Goal: Information Seeking & Learning: Learn about a topic

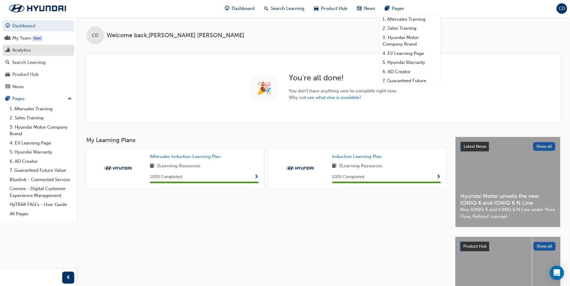
click at [15, 52] on div "Analytics" at bounding box center [21, 50] width 19 height 7
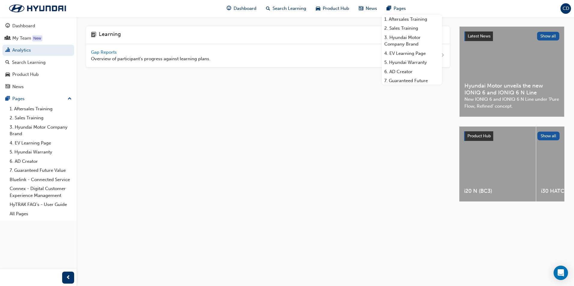
click at [143, 51] on div "Gap Reports Overview of participant's progress against learning plans." at bounding box center [151, 56] width 120 height 14
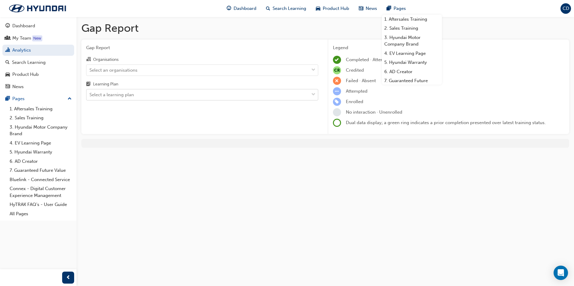
click at [152, 94] on div "Select a learning plan" at bounding box center [197, 95] width 223 height 11
click at [90, 94] on input "Learning Plan Select a learning plan" at bounding box center [89, 94] width 1 height 5
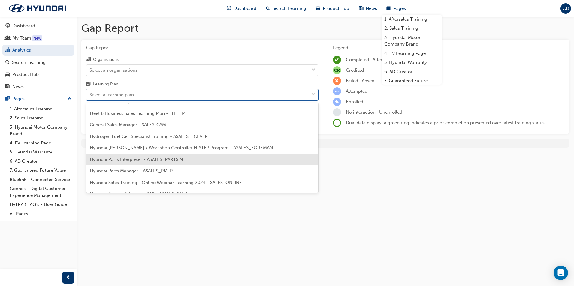
scroll to position [120, 0]
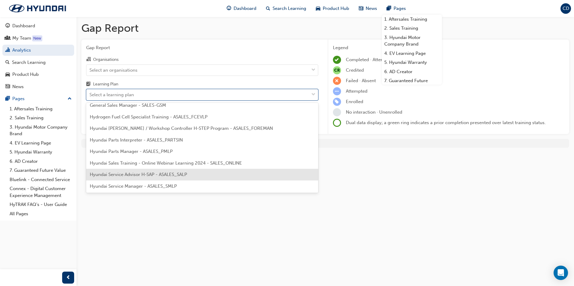
click at [140, 174] on span "Hyundai Service Advisor H-SAP - ASALES_SALP" at bounding box center [138, 174] width 97 height 5
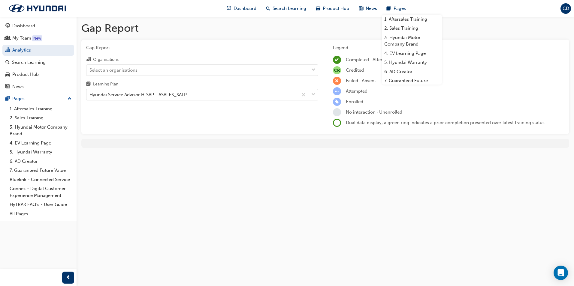
drag, startPoint x: 175, startPoint y: 138, endPoint x: 172, endPoint y: 140, distance: 3.8
click at [174, 139] on div "Gap Report Gap Report Organisations Select an organisations Learning Plan Hyund…" at bounding box center [326, 87] width 498 height 141
drag, startPoint x: 168, startPoint y: 186, endPoint x: 170, endPoint y: 192, distance: 5.9
click at [170, 192] on div "Gap Report Gap Report Organisations Select an organisations Learning Plan Hyund…" at bounding box center [287, 143] width 574 height 286
drag, startPoint x: 207, startPoint y: 114, endPoint x: 216, endPoint y: 111, distance: 9.7
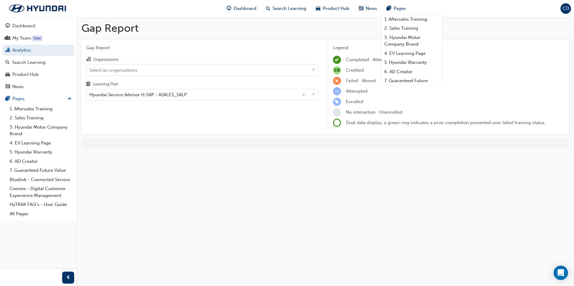
click at [213, 113] on div "Gap Report Organisations Select an organisations Learning Plan Hyundai Service …" at bounding box center [202, 87] width 242 height 95
click at [450, 22] on h1 "Gap Report" at bounding box center [325, 28] width 488 height 13
click at [193, 95] on div "Hyundai Service Advisor H-SAP - ASALES_SALP" at bounding box center [192, 95] width 212 height 11
click at [90, 95] on input "Learning Plan Hyundai Service Advisor H-SAP - ASALES_SALP" at bounding box center [89, 94] width 1 height 5
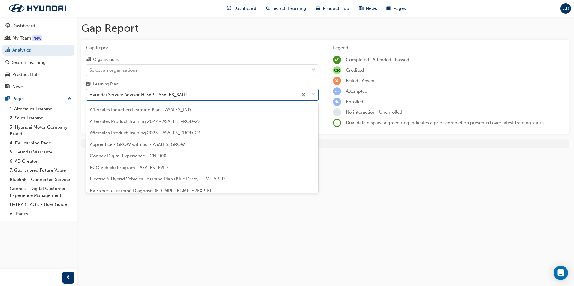
scroll to position [112, 0]
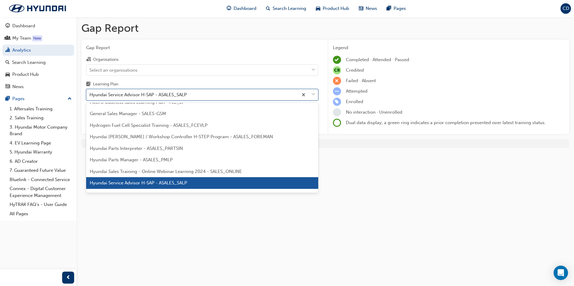
drag, startPoint x: 152, startPoint y: 187, endPoint x: 150, endPoint y: 179, distance: 8.2
click at [151, 186] on div "Hyundai Service Advisor H-SAP - ASALES_SALP" at bounding box center [202, 183] width 232 height 12
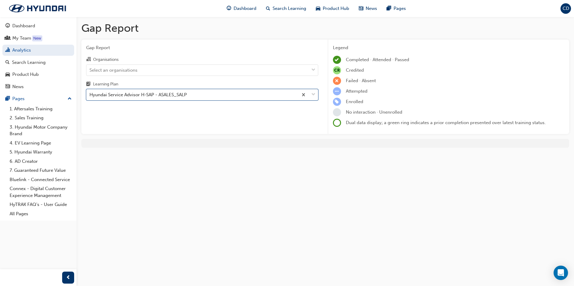
click at [172, 101] on div "Gap Report Organisations Select an organisations Learning Plan option Hyundai S…" at bounding box center [202, 87] width 242 height 95
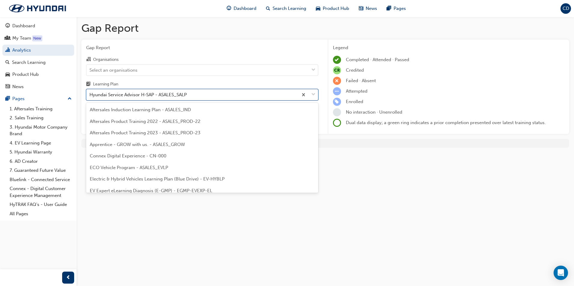
click at [172, 95] on div "Hyundai Service Advisor H-SAP - ASALES_SALP" at bounding box center [137, 95] width 97 height 7
click at [90, 95] on input "Learning Plan option Hyundai Service Advisor H-SAP - ASALES_SALP, selected. opt…" at bounding box center [89, 94] width 1 height 5
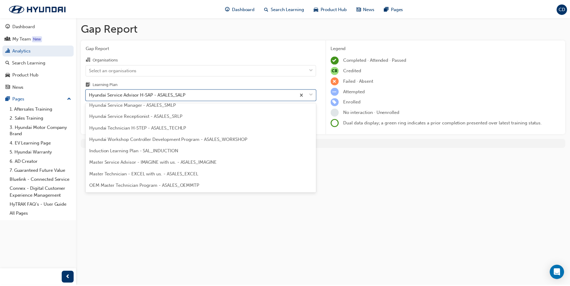
scroll to position [172, 0]
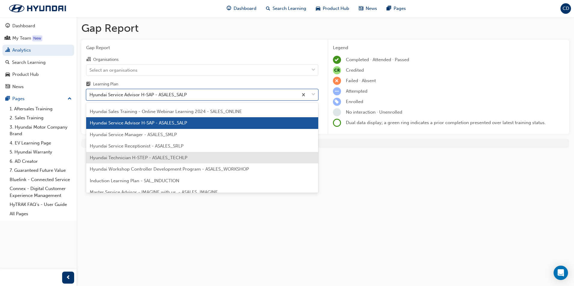
click at [148, 154] on div "Hyundai Technician H-STEP - ASALES_TECHLP" at bounding box center [202, 158] width 232 height 12
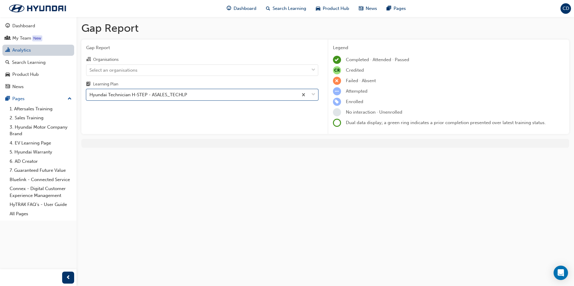
click at [26, 49] on link "Analytics" at bounding box center [38, 50] width 72 height 11
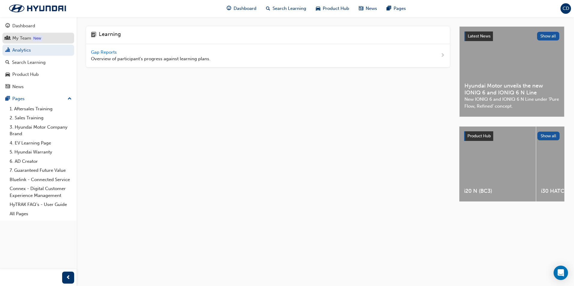
click at [31, 34] on link "My Team New" at bounding box center [38, 38] width 72 height 11
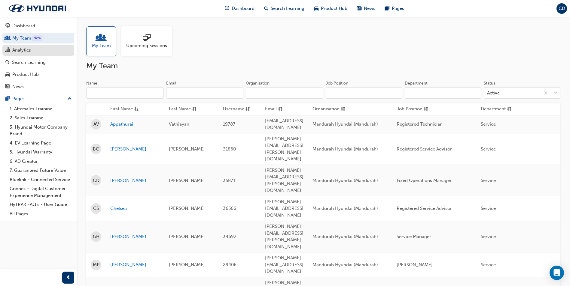
click at [24, 50] on div "Analytics" at bounding box center [21, 50] width 19 height 7
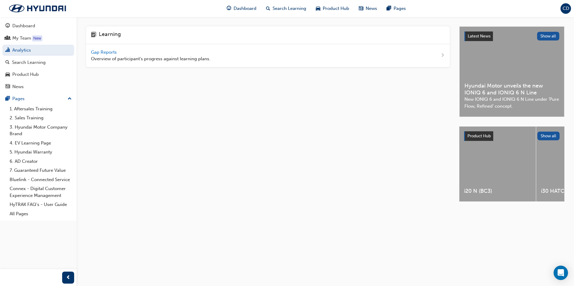
click at [175, 54] on div "Gap Reports Overview of participant's progress against learning plans." at bounding box center [151, 56] width 120 height 14
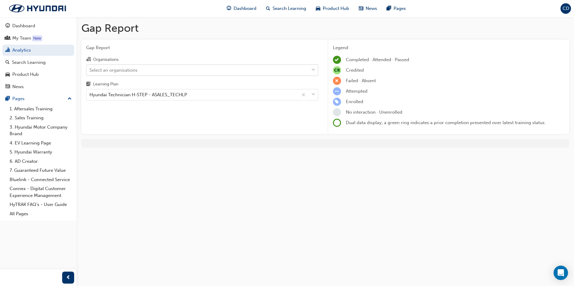
click at [154, 72] on div "Select an organisations" at bounding box center [197, 70] width 223 height 11
click at [90, 72] on input "Organisations Select an organisations" at bounding box center [89, 69] width 1 height 5
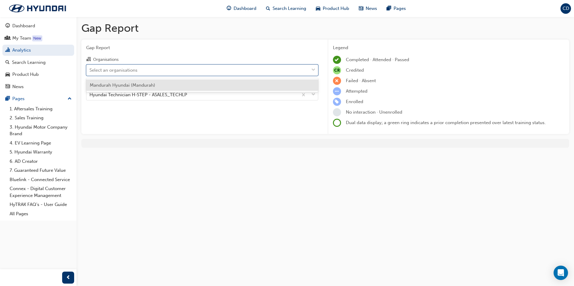
click at [150, 86] on span "Mandurah Hyundai (Mandurah)" at bounding box center [122, 85] width 65 height 5
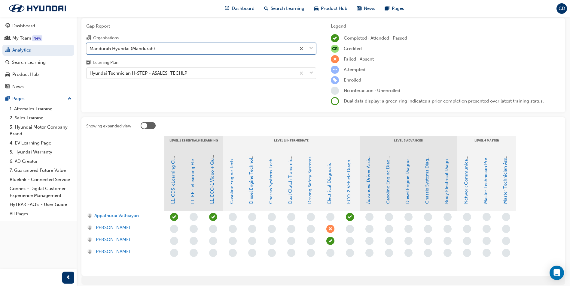
scroll to position [45, 0]
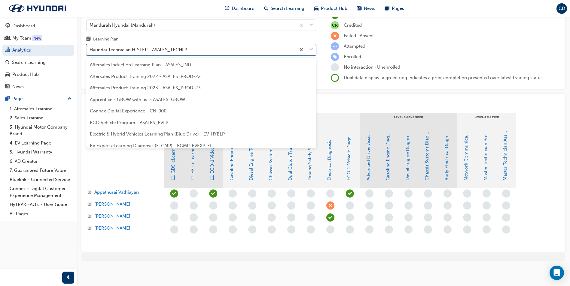
click at [164, 50] on div "Hyundai Technician H-STEP - ASALES_TECHLP" at bounding box center [138, 50] width 98 height 7
click at [90, 50] on input "Learning Plan option Hyundai Technician H-STEP - ASALES_TECHLP focused, 20 of 3…" at bounding box center [89, 49] width 1 height 5
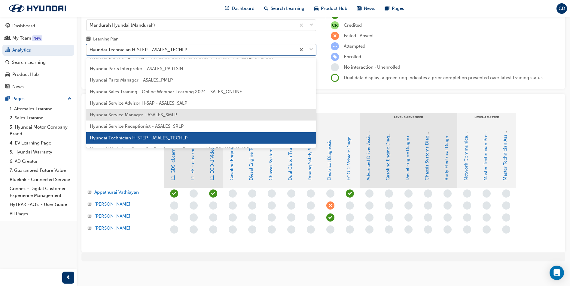
click at [155, 117] on span "Hyundai Service Manager - ASALES_SMLP" at bounding box center [133, 114] width 87 height 5
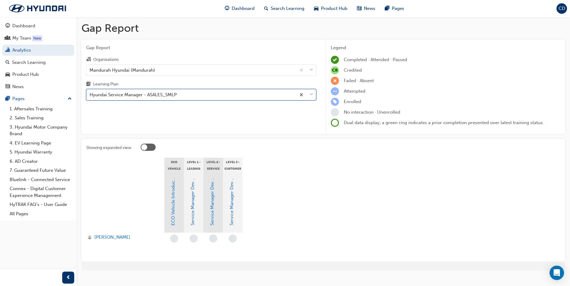
click at [163, 95] on div "Hyundai Service Manager - ASALES_SMLP" at bounding box center [132, 95] width 87 height 7
click at [90, 95] on input "Learning Plan option Hyundai Service Manager - ASALES_SMLP, selected. 0 results…" at bounding box center [89, 94] width 1 height 5
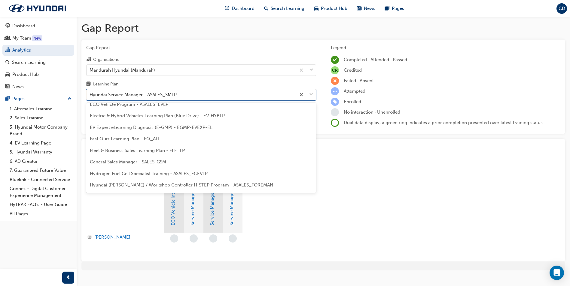
scroll to position [93, 0]
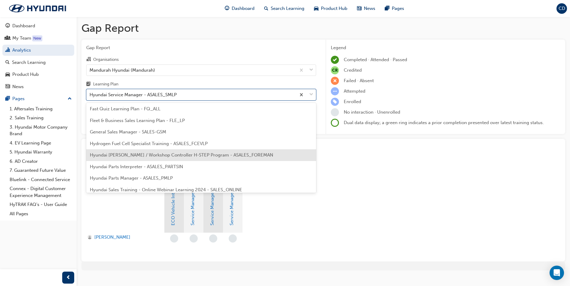
click at [153, 155] on span "Hyundai Foreman / Workshop Controller H-STEP Program - ASALES_FOREMAN" at bounding box center [181, 155] width 183 height 5
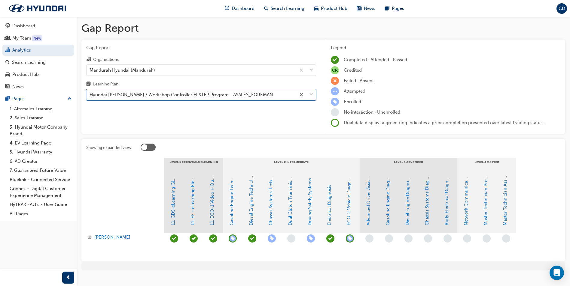
click at [263, 97] on div "Hyundai Foreman / Workshop Controller H-STEP Program - ASALES_FOREMAN" at bounding box center [190, 95] width 209 height 11
click at [90, 97] on input "Learning Plan option Hyundai Foreman / Workshop Controller H-STEP Program - ASA…" at bounding box center [89, 94] width 1 height 5
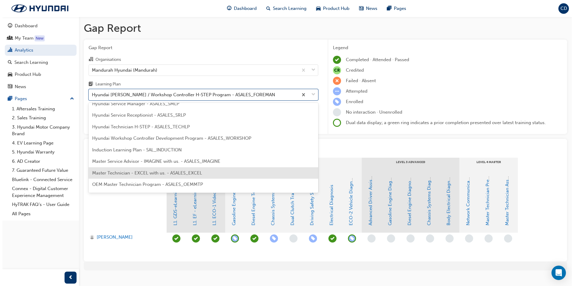
scroll to position [235, 0]
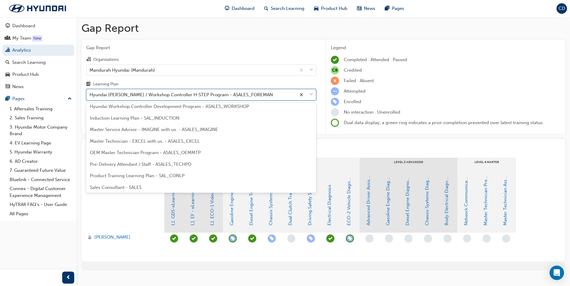
click at [190, 134] on div "Master Service Advisor - IMAGINE with us. - ASALES_IMAGINE" at bounding box center [201, 130] width 230 height 12
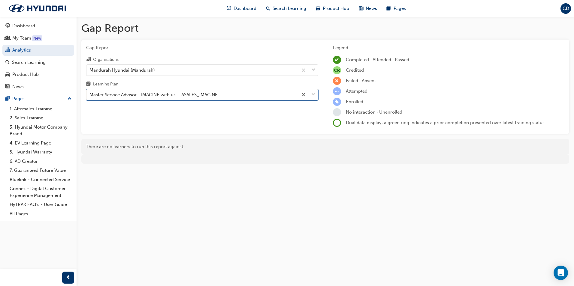
click at [196, 100] on div "Master Service Advisor - IMAGINE with us. - ASALES_IMAGINE" at bounding box center [202, 94] width 232 height 11
click at [90, 97] on input "Learning Plan option Master Service Advisor - IMAGINE with us. - ASALES_IMAGINE…" at bounding box center [89, 94] width 1 height 5
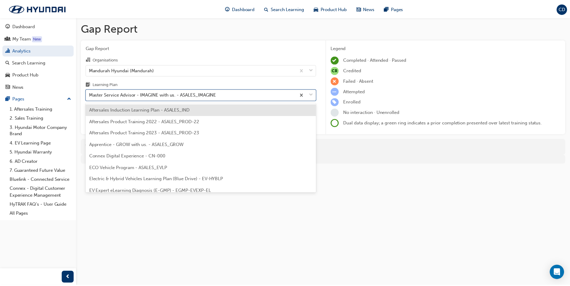
scroll to position [181, 0]
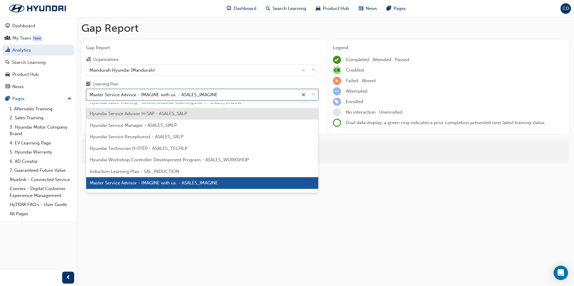
click at [186, 117] on div "Hyundai Service Advisor H-SAP - ASALES_SALP" at bounding box center [202, 114] width 232 height 12
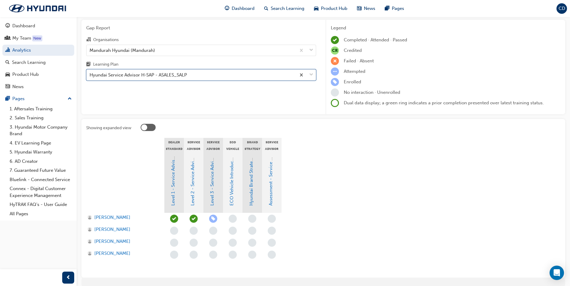
scroll to position [30, 0]
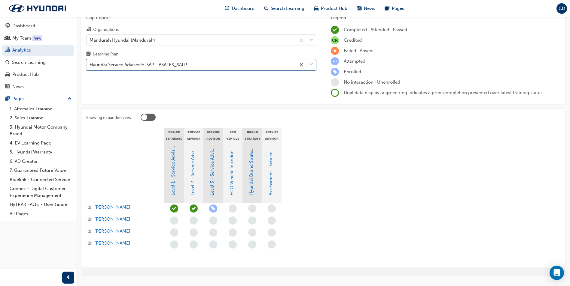
click at [212, 206] on span "learningRecordVerb_ENROLL-icon" at bounding box center [213, 209] width 8 height 8
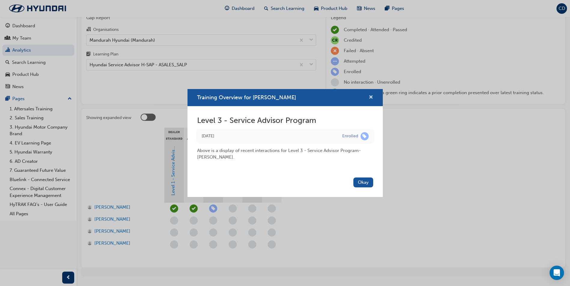
click at [371, 99] on span "cross-icon" at bounding box center [370, 97] width 5 height 5
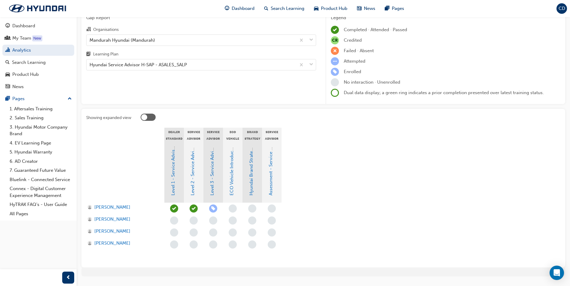
click at [233, 210] on span "learningRecordVerb_NONE-icon" at bounding box center [233, 209] width 8 height 8
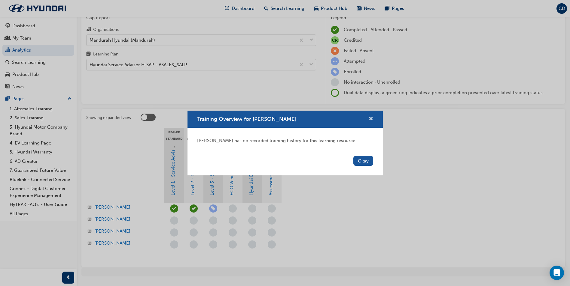
click at [371, 118] on span "cross-icon" at bounding box center [370, 119] width 5 height 5
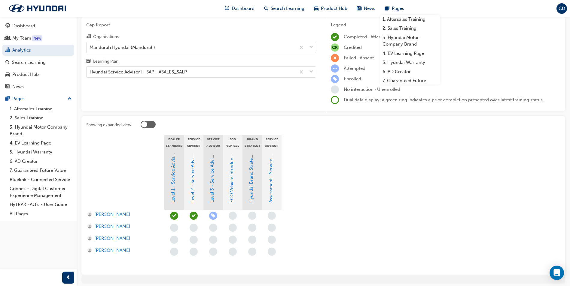
scroll to position [0, 0]
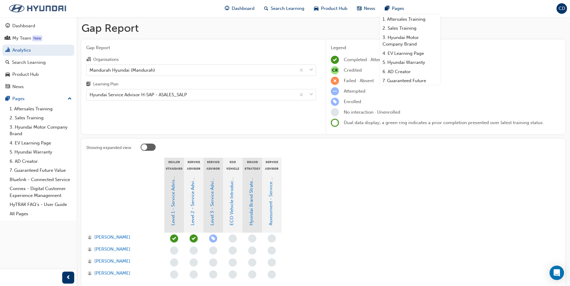
click at [46, 3] on img at bounding box center [37, 8] width 69 height 13
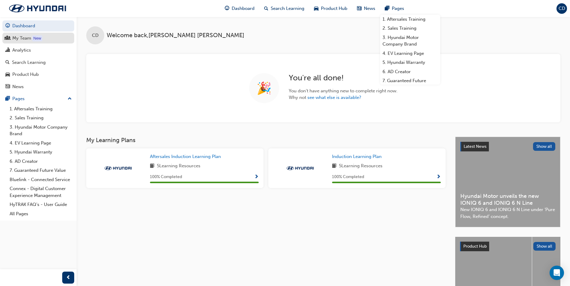
click at [25, 36] on div "My Team" at bounding box center [21, 38] width 19 height 7
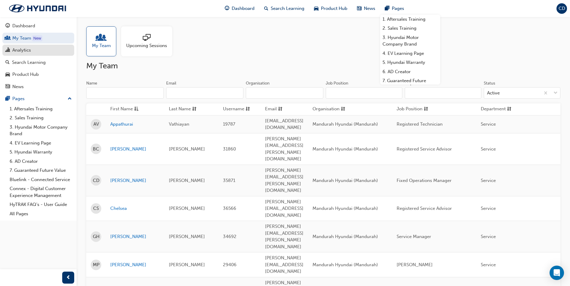
click at [29, 49] on div "Analytics" at bounding box center [21, 50] width 19 height 7
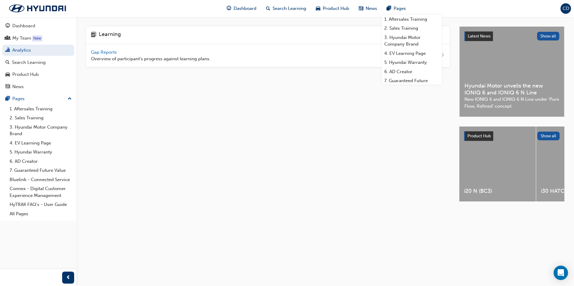
click at [145, 51] on div "Gap Reports Overview of participant's progress against learning plans." at bounding box center [151, 56] width 120 height 14
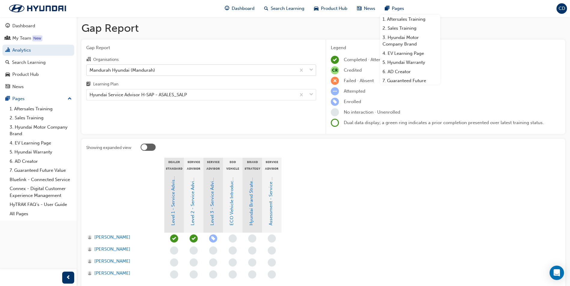
click at [200, 71] on div "Mandurah Hyundai (Mandurah)" at bounding box center [190, 70] width 209 height 11
click at [90, 71] on input "Organisations Mandurah Hyundai (Mandurah)" at bounding box center [89, 69] width 1 height 5
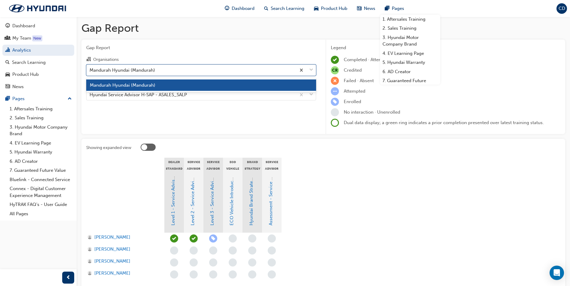
click at [184, 84] on div "Mandurah Hyundai (Mandurah)" at bounding box center [201, 86] width 230 height 12
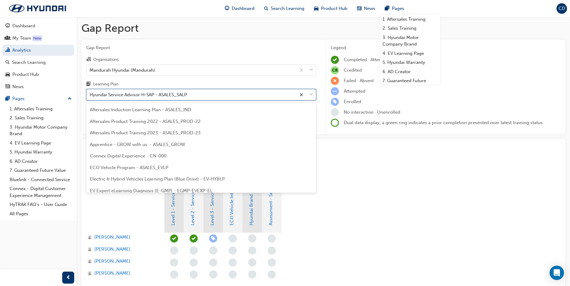
click at [185, 92] on div "Hyundai Service Advisor H-SAP - ASALES_SALP" at bounding box center [137, 95] width 97 height 7
click at [90, 92] on input "Learning Plan option Hyundai Service Advisor H-SAP - ASALES_SALP focused, 17 of…" at bounding box center [89, 94] width 1 height 5
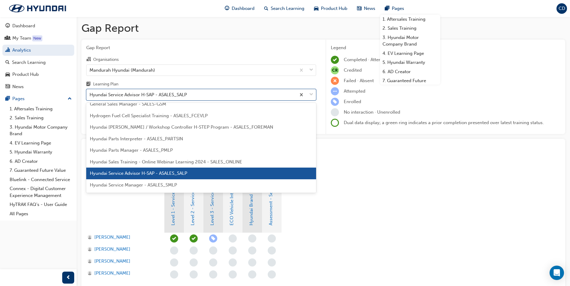
scroll to position [112, 0]
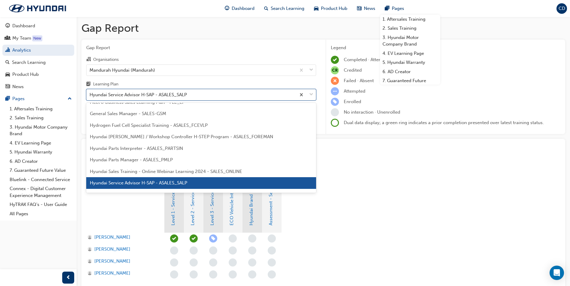
click at [188, 141] on div "Hyundai Foreman / Workshop Controller H-STEP Program - ASALES_FOREMAN" at bounding box center [201, 137] width 230 height 12
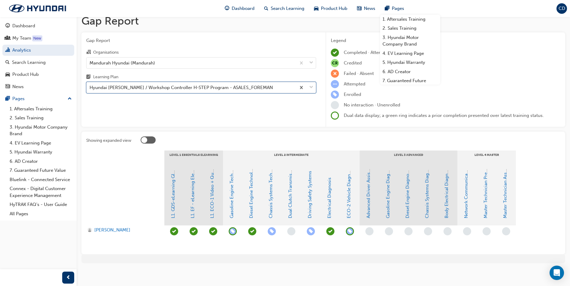
scroll to position [9, 0]
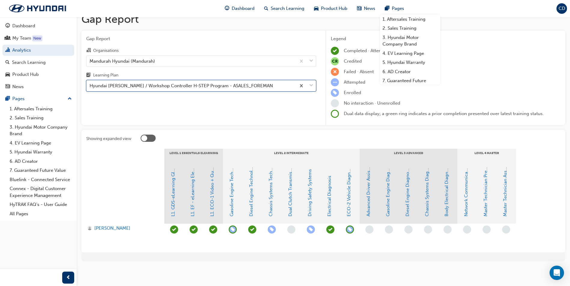
click at [110, 86] on div "Hyundai Foreman / Workshop Controller H-STEP Program - ASALES_FOREMAN" at bounding box center [180, 86] width 183 height 7
click at [90, 86] on input "Learning Plan option Hyundai Foreman / Workshop Controller H-STEP Program - ASA…" at bounding box center [89, 85] width 1 height 5
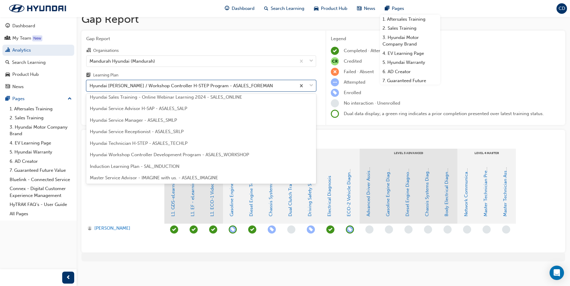
scroll to position [186, 0]
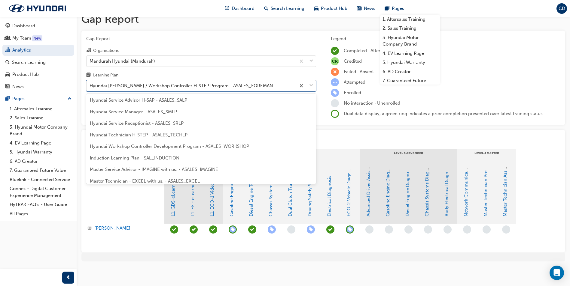
click at [136, 137] on span "Hyundai Technician H-STEP - ASALES_TECHLP" at bounding box center [139, 134] width 98 height 5
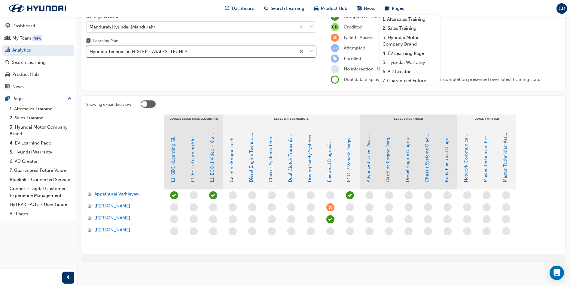
scroll to position [45, 0]
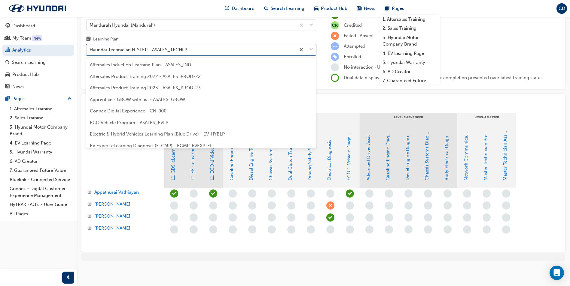
click at [165, 48] on div "Hyundai Technician H-STEP - ASALES_TECHLP" at bounding box center [138, 50] width 98 height 7
click at [90, 48] on input "Learning Plan option Hyundai Technician H-STEP - ASALES_TECHLP, selected. optio…" at bounding box center [89, 49] width 1 height 5
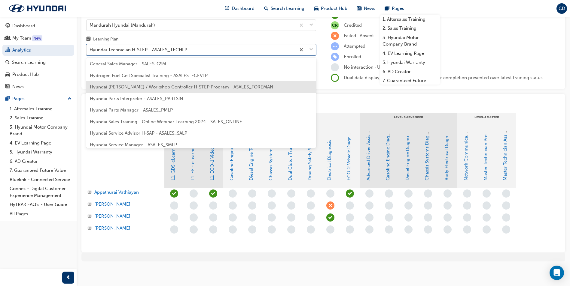
click at [169, 86] on span "Hyundai Foreman / Workshop Controller H-STEP Program - ASALES_FOREMAN" at bounding box center [181, 86] width 183 height 5
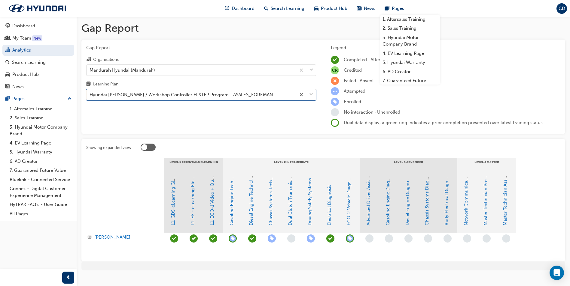
click at [292, 219] on link "Dual Clutch Transmissions" at bounding box center [289, 198] width 5 height 56
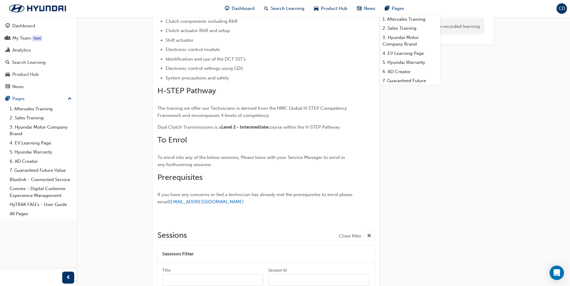
scroll to position [216, 0]
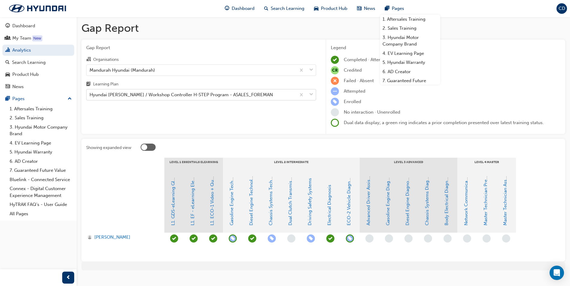
click at [142, 100] on div "Hyundai Foreman / Workshop Controller H-STEP Program - ASALES_FOREMAN" at bounding box center [190, 95] width 209 height 11
click at [90, 97] on input "Learning Plan Hyundai Foreman / Workshop Controller H-STEP Program - ASALES_FOR…" at bounding box center [89, 94] width 1 height 5
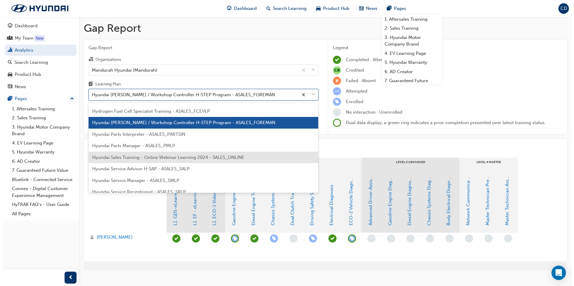
scroll to position [216, 0]
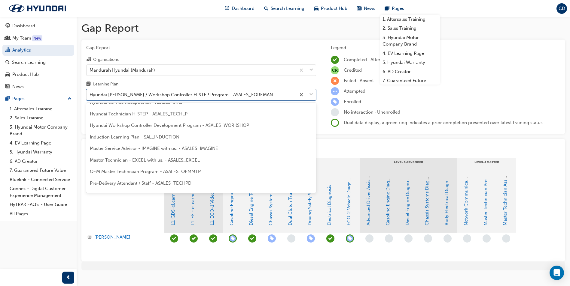
drag, startPoint x: 174, startPoint y: 150, endPoint x: 179, endPoint y: 151, distance: 5.9
click at [174, 149] on span "Master Service Advisor - IMAGINE with us. - ASALES_IMAGINE" at bounding box center [154, 148] width 128 height 5
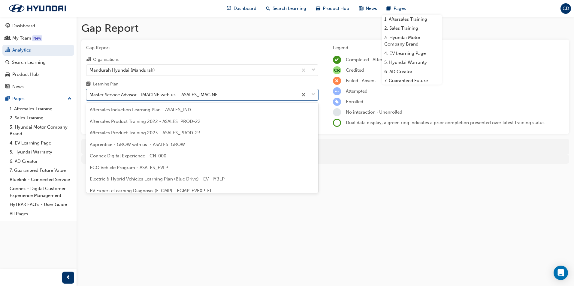
click at [239, 97] on div "Master Service Advisor - IMAGINE with us. - ASALES_IMAGINE" at bounding box center [192, 95] width 212 height 11
click at [90, 97] on input "Learning Plan option Master Service Advisor - IMAGINE with us. - ASALES_IMAGINE…" at bounding box center [89, 94] width 1 height 5
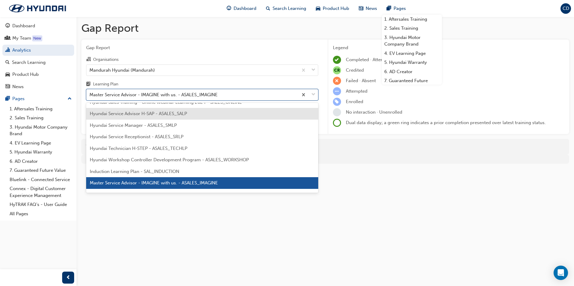
click at [137, 115] on span "Hyundai Service Advisor H-SAP - ASALES_SALP" at bounding box center [138, 113] width 97 height 5
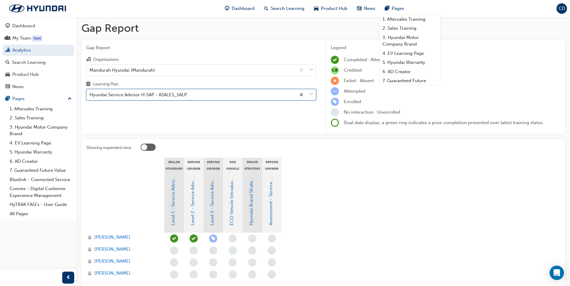
scroll to position [30, 0]
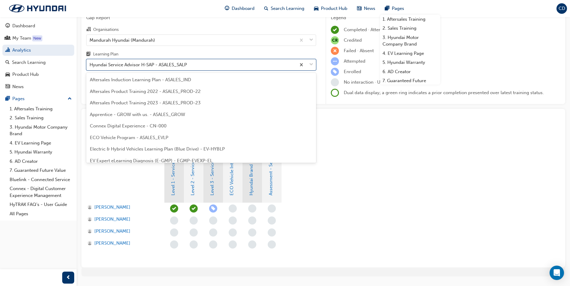
click at [118, 63] on div "Hyundai Service Advisor H-SAP - ASALES_SALP" at bounding box center [137, 65] width 97 height 7
click at [90, 63] on input "Learning Plan option Hyundai Service Advisor H-SAP - ASALES_SALP, selected. opt…" at bounding box center [89, 64] width 1 height 5
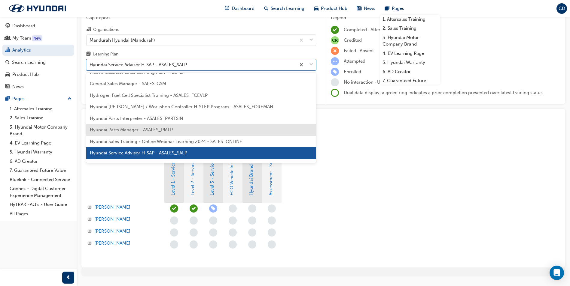
click at [143, 132] on span "Hyundai Parts Manager - ASALES_PMLP" at bounding box center [131, 129] width 83 height 5
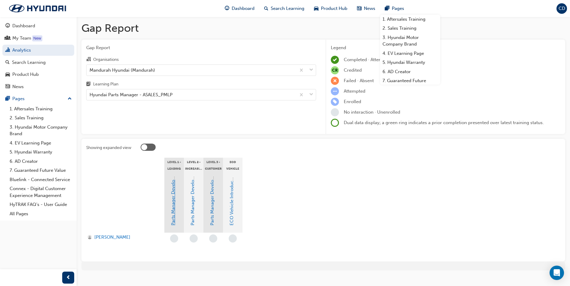
click at [172, 205] on link "Parts Manager Development Program Level 1" at bounding box center [172, 179] width 5 height 94
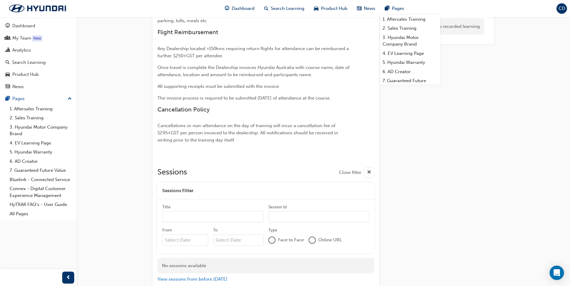
scroll to position [407, 0]
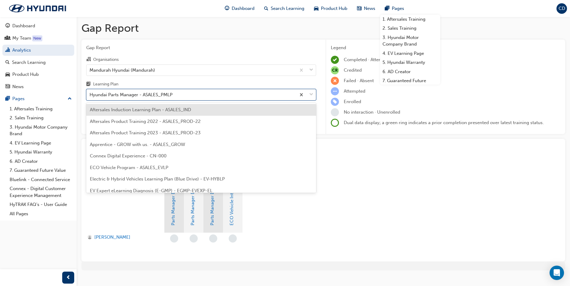
click at [244, 93] on div "Hyundai Parts Manager - ASALES_PMLP" at bounding box center [190, 95] width 209 height 11
click at [90, 93] on input "Learning Plan option Aftersales Induction Learning Plan - ASALES_IND focused, 1…" at bounding box center [89, 94] width 1 height 5
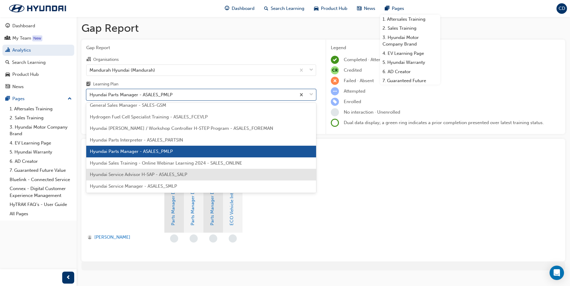
scroll to position [150, 0]
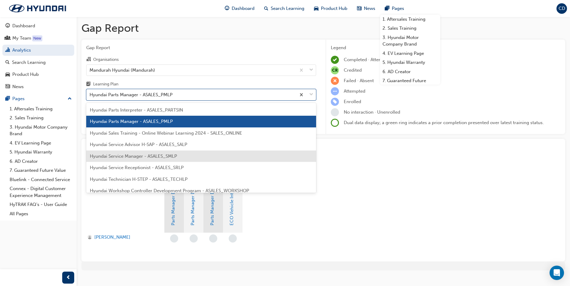
click at [144, 158] on span "Hyundai Service Manager - ASALES_SMLP" at bounding box center [133, 156] width 87 height 5
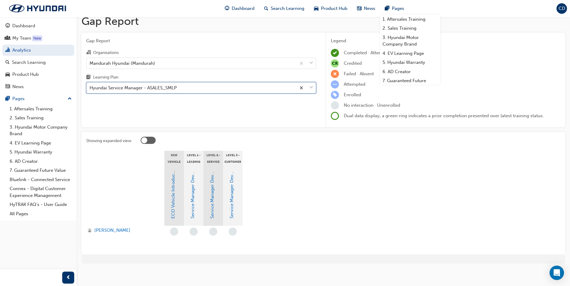
scroll to position [9, 0]
click at [192, 195] on link "Service Manager Development Program Level 1" at bounding box center [192, 167] width 5 height 98
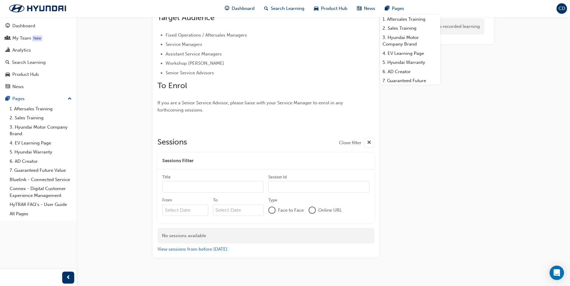
scroll to position [233, 0]
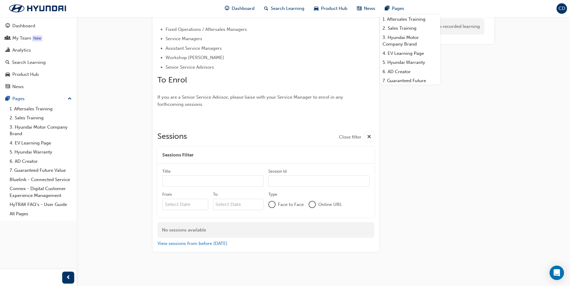
scroll to position [9, 0]
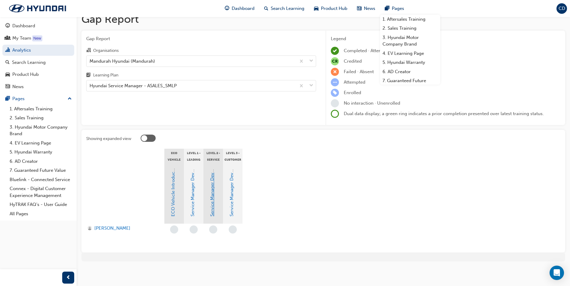
drag, startPoint x: 216, startPoint y: 186, endPoint x: 213, endPoint y: 185, distance: 3.4
click at [216, 186] on div "Service Manager Development Program Level 2" at bounding box center [213, 194] width 20 height 60
click at [213, 185] on link "Service Manager Development Program Level 2" at bounding box center [211, 167] width 5 height 99
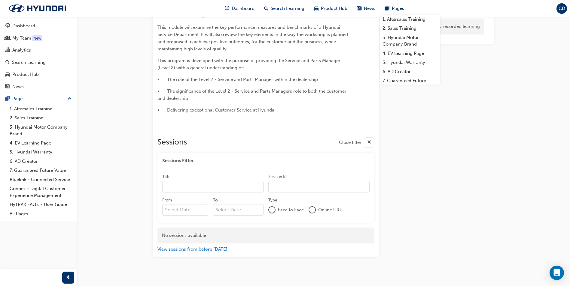
scroll to position [109, 0]
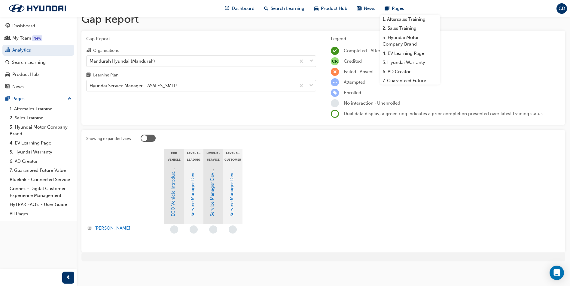
scroll to position [9, 0]
click at [233, 187] on link "Service Manager Development Program Level 3" at bounding box center [231, 167] width 5 height 99
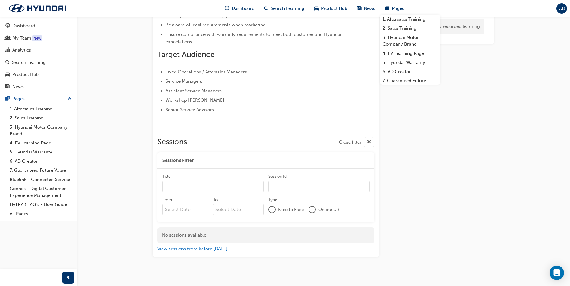
scroll to position [203, 0]
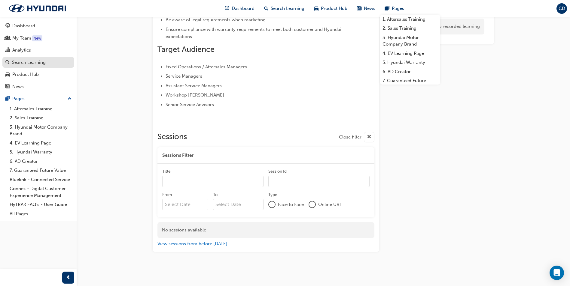
scroll to position [9, 0]
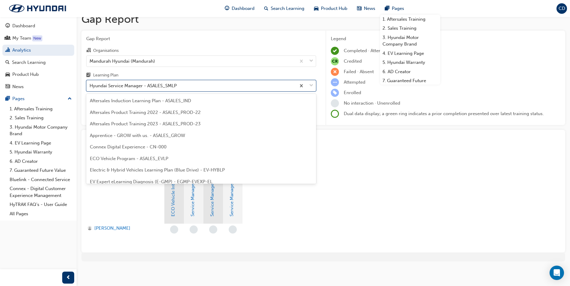
click at [226, 85] on div "Hyundai Service Manager - ASALES_SMLP" at bounding box center [190, 86] width 209 height 11
click at [90, 85] on input "Learning Plan option Hyundai Service Manager - ASALES_SMLP focused, 18 of 31. 3…" at bounding box center [89, 85] width 1 height 5
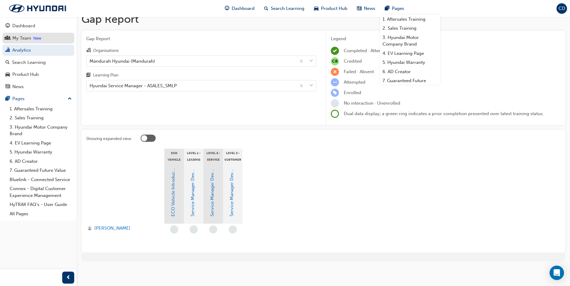
click at [18, 36] on div "My Team" at bounding box center [21, 38] width 19 height 7
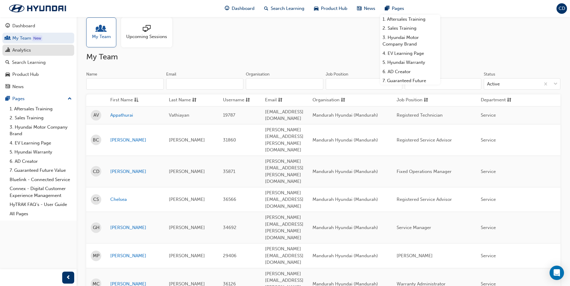
click at [33, 53] on div "Analytics" at bounding box center [38, 51] width 66 height 8
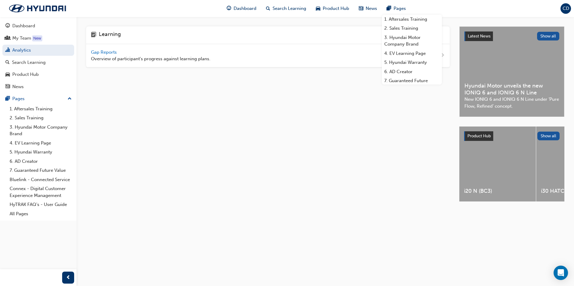
click at [103, 48] on div "Gap Reports Overview of participant's progress against learning plans." at bounding box center [268, 55] width 364 height 23
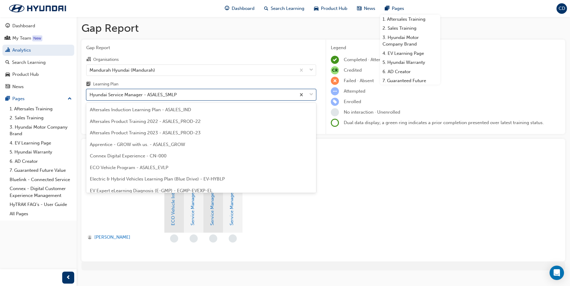
click at [134, 98] on div "Hyundai Service Manager - ASALES_SMLP" at bounding box center [132, 95] width 87 height 7
click at [90, 97] on input "Learning Plan option Hyundai Service Manager - ASALES_SMLP focused, 18 of 31. 3…" at bounding box center [89, 94] width 1 height 5
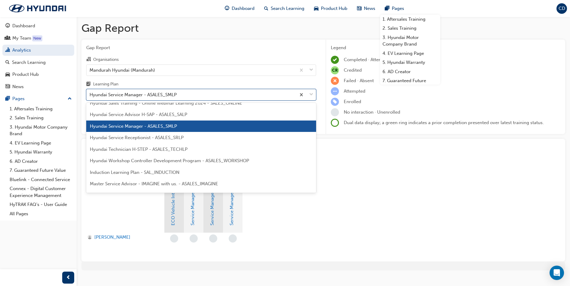
scroll to position [150, 0]
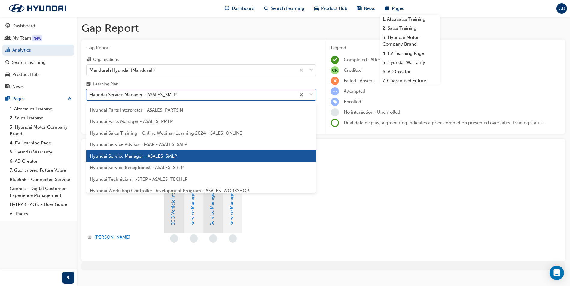
click at [130, 135] on span "Hyundai Sales Training - Online Webinar Learning 2024 - SALES_ONLINE" at bounding box center [166, 133] width 152 height 5
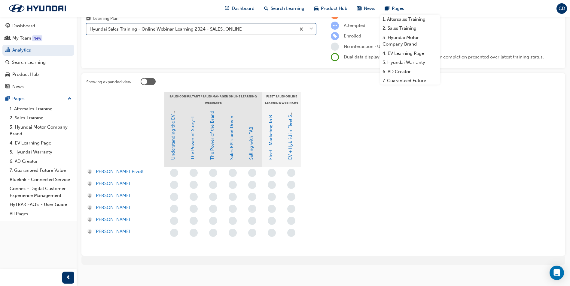
scroll to position [69, 0]
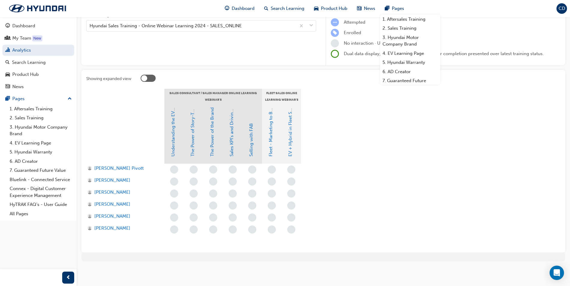
drag, startPoint x: 141, startPoint y: 222, endPoint x: 173, endPoint y: 168, distance: 62.5
click at [172, 168] on section "Sales Consultant / Sales Manager Online Learning Webinar's Fleet Sales Online L…" at bounding box center [323, 168] width 474 height 159
click at [353, 196] on section "Sales Consultant / Sales Manager Online Learning Webinar's Fleet Sales Online L…" at bounding box center [323, 168] width 474 height 159
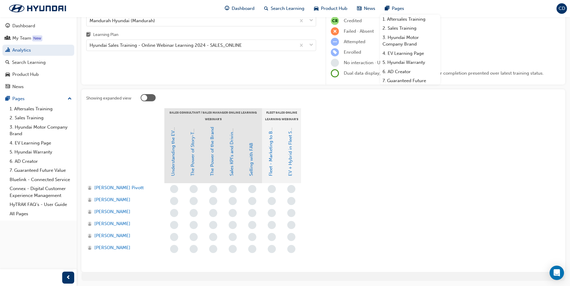
scroll to position [39, 0]
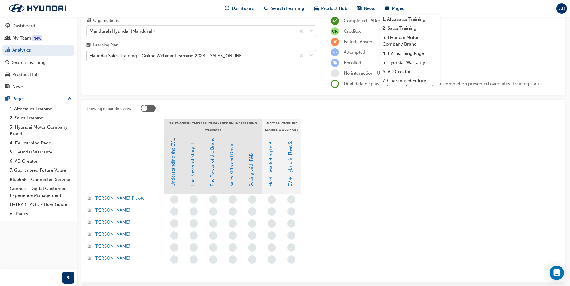
click at [174, 56] on div "Hyundai Sales Training - Online Webinar Learning 2024 - SALES_ONLINE" at bounding box center [165, 56] width 152 height 7
click at [90, 56] on input "Learning Plan Hyundai Sales Training - Online Webinar Learning 2024 - SALES_ONL…" at bounding box center [89, 55] width 1 height 5
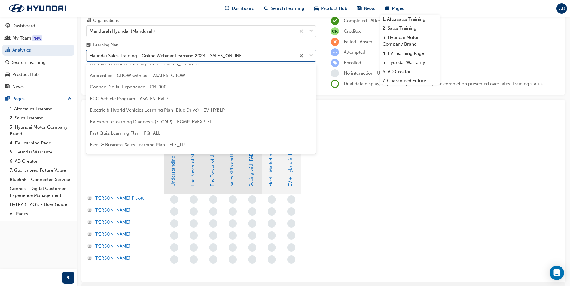
scroll to position [60, 0]
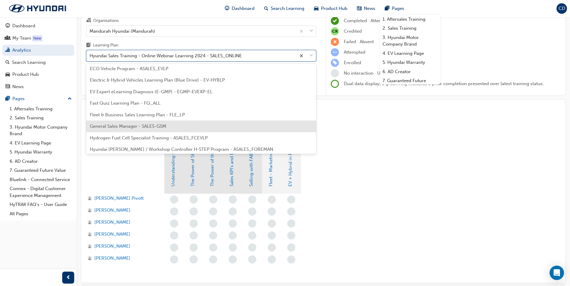
click at [141, 125] on span "General Sales Manager - SALES-GSM" at bounding box center [128, 126] width 76 height 5
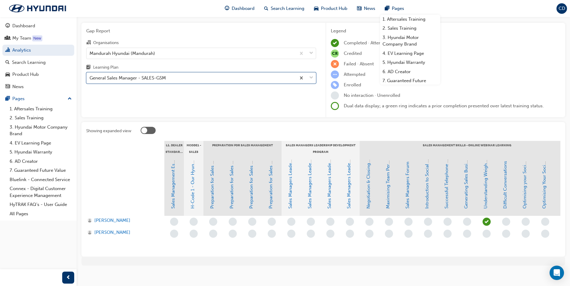
scroll to position [26, 0]
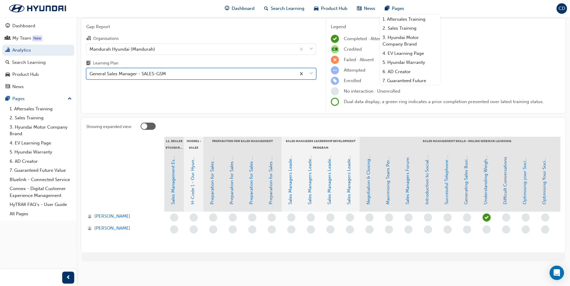
click at [196, 69] on div "General Sales Manager - SALES-GSM" at bounding box center [190, 74] width 209 height 11
click at [90, 71] on input "Learning Plan option General Sales Manager - SALES-GSM, selected. 0 results ava…" at bounding box center [89, 73] width 1 height 5
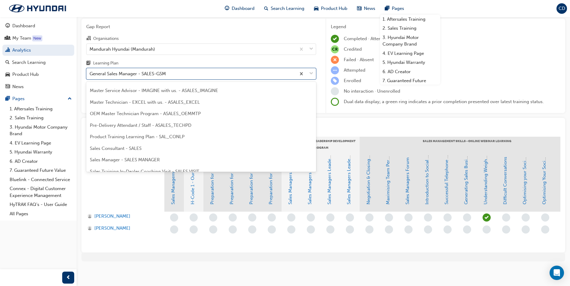
scroll to position [271, 0]
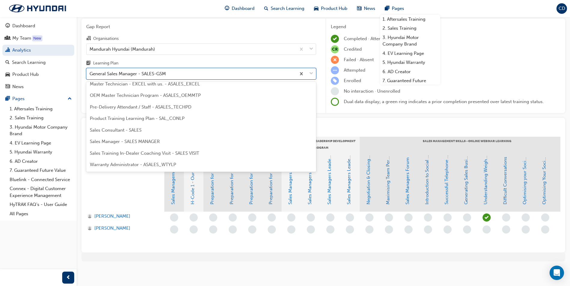
click at [121, 125] on div "Sales Consultant - SALES" at bounding box center [201, 131] width 230 height 12
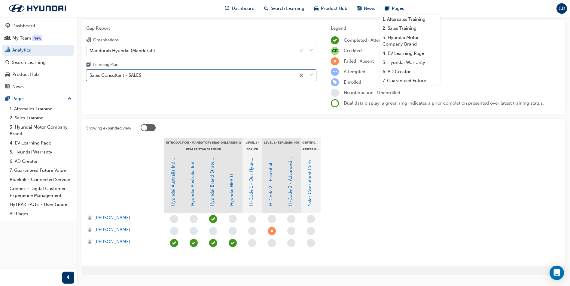
scroll to position [30, 0]
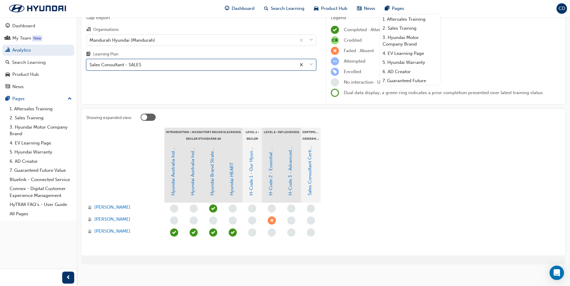
click at [196, 68] on div "Sales Consultant - SALES" at bounding box center [190, 65] width 209 height 11
click at [90, 67] on input "Learning Plan option Sales Consultant - SALES, selected. 0 results available. S…" at bounding box center [89, 64] width 1 height 5
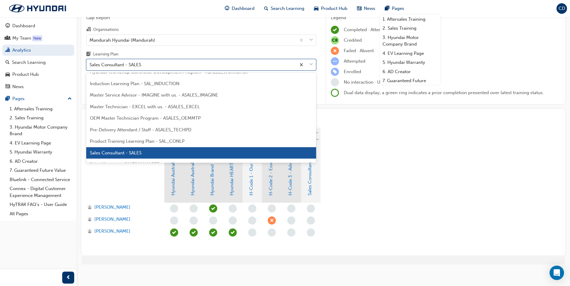
scroll to position [269, 0]
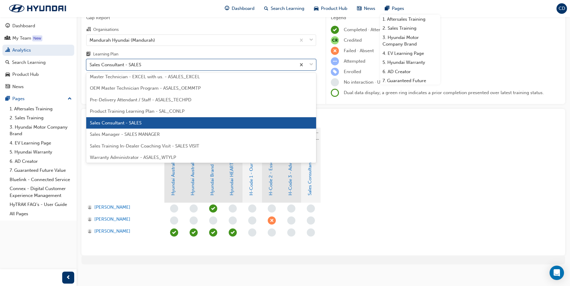
click at [150, 136] on span "Sales Manager - SALES MANAGER" at bounding box center [125, 134] width 70 height 5
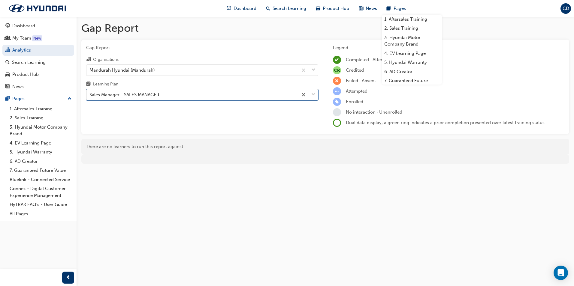
click at [168, 99] on div "Sales Manager - SALES MANAGER" at bounding box center [192, 95] width 212 height 11
click at [90, 97] on input "Learning Plan option Sales Manager - SALES MANAGER, selected. 0 results availab…" at bounding box center [89, 94] width 1 height 5
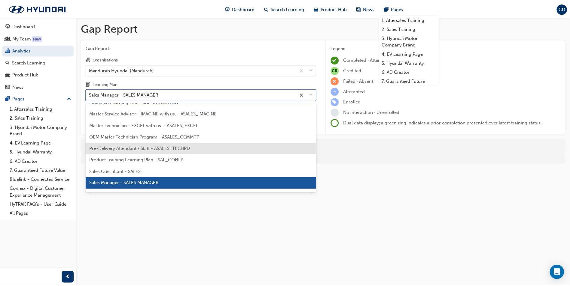
scroll to position [271, 0]
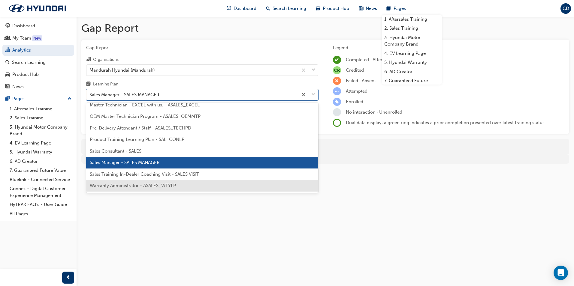
click at [144, 188] on span "Warranty Administrator - ASALES_WTYLP" at bounding box center [133, 185] width 86 height 5
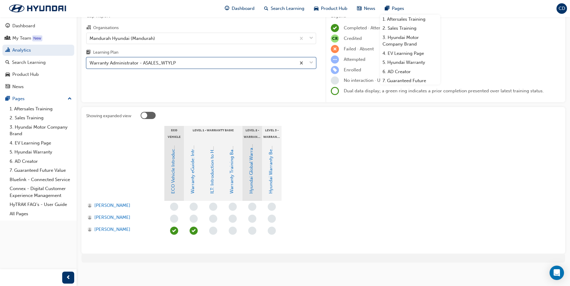
scroll to position [33, 0]
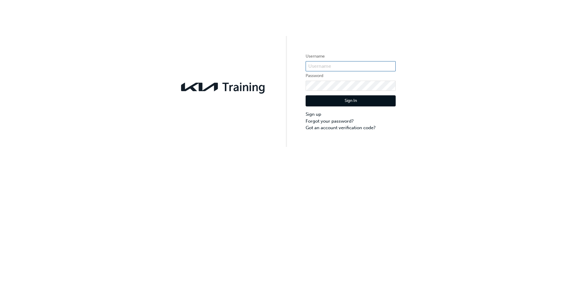
type input "KAU86181L7"
click at [353, 103] on button "Sign In" at bounding box center [351, 100] width 90 height 11
